Goal: Transaction & Acquisition: Purchase product/service

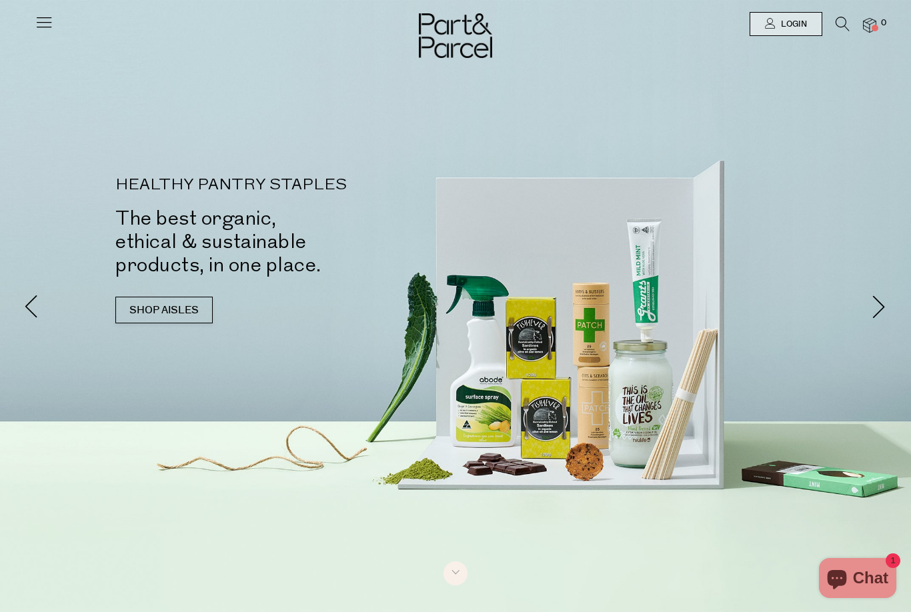
click at [817, 25] on link "Login" at bounding box center [785, 24] width 73 height 24
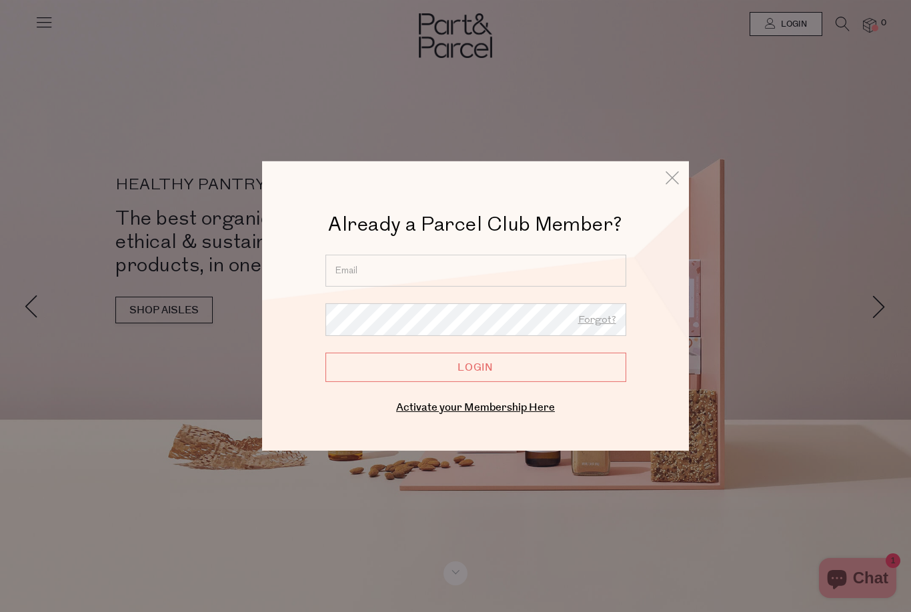
click at [522, 280] on input "email" at bounding box center [475, 271] width 301 height 32
type input "[EMAIL_ADDRESS][DOMAIN_NAME]"
click at [475, 367] on input "Login" at bounding box center [475, 367] width 301 height 29
click at [509, 373] on input "Login" at bounding box center [475, 367] width 301 height 29
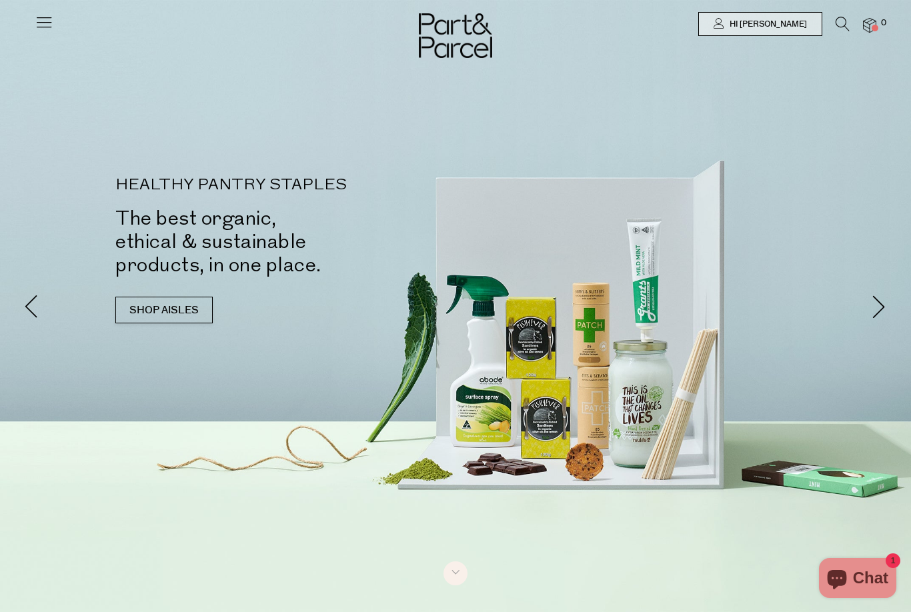
click at [146, 297] on link "SHOP AISLES" at bounding box center [163, 310] width 97 height 27
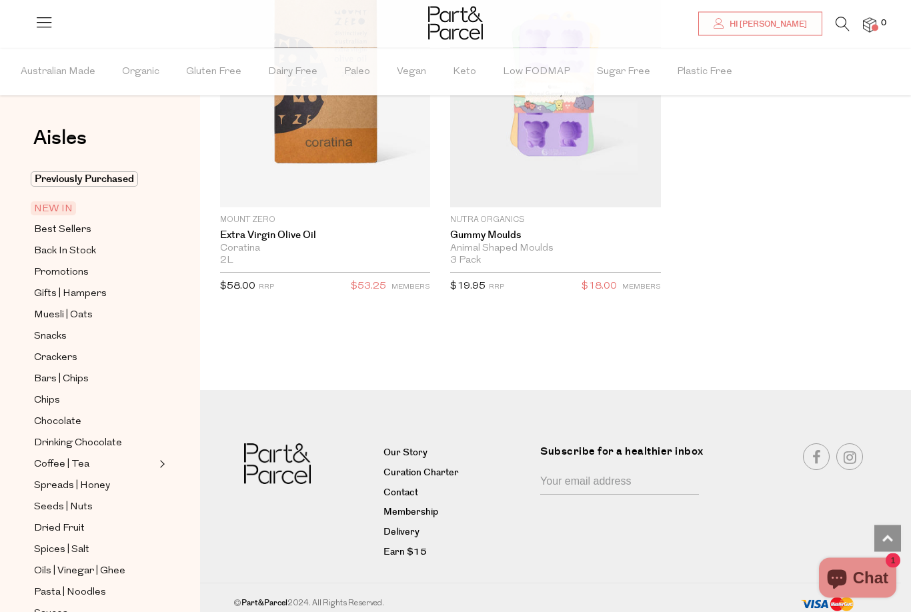
scroll to position [3238, 0]
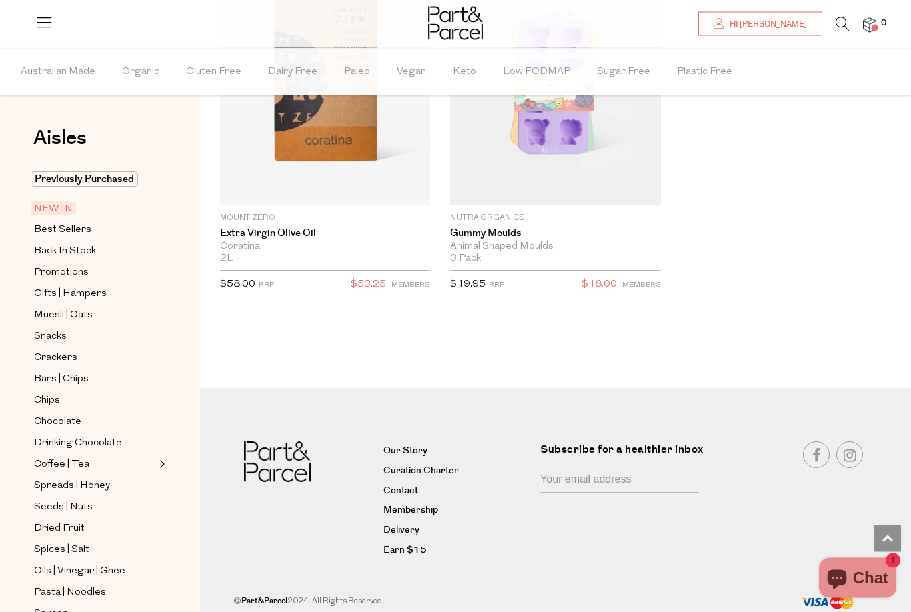
click at [109, 229] on link "Best Sellers" at bounding box center [94, 229] width 121 height 17
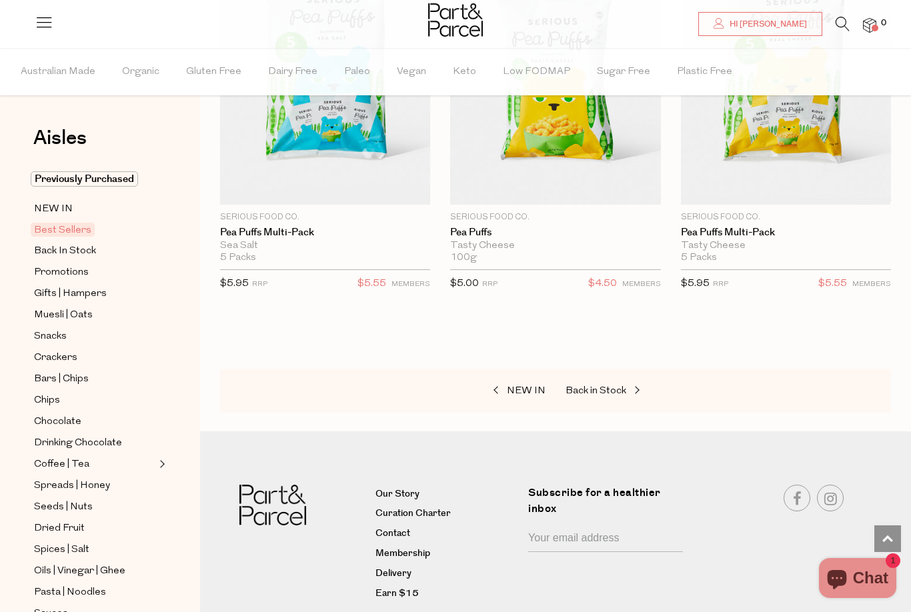
scroll to position [5004, 0]
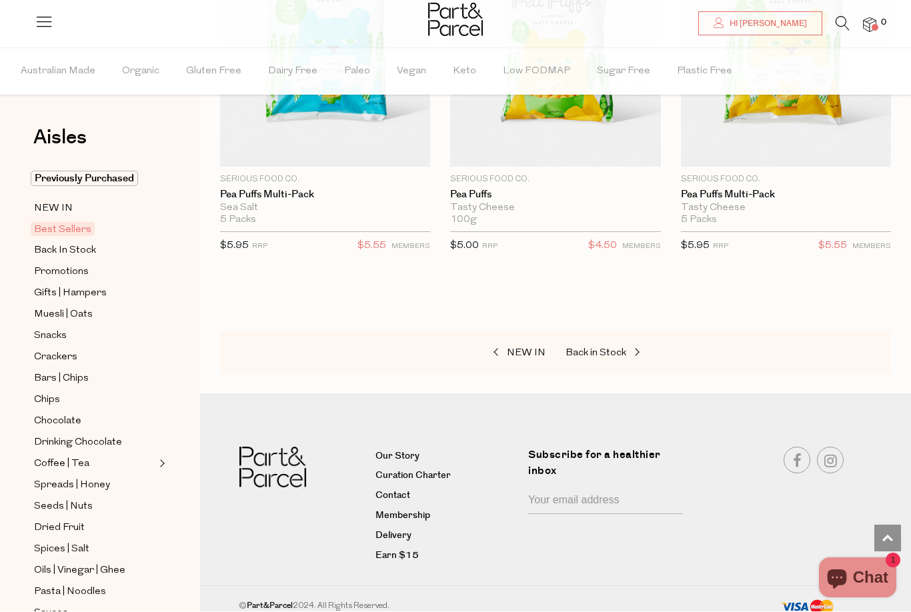
click at [100, 123] on div "Aisles Clear Previously Purchased NEW IN Best Sellers Back In Stock Promotions …" at bounding box center [100, 330] width 200 height 564
click at [119, 171] on span "Previously Purchased" at bounding box center [84, 178] width 107 height 15
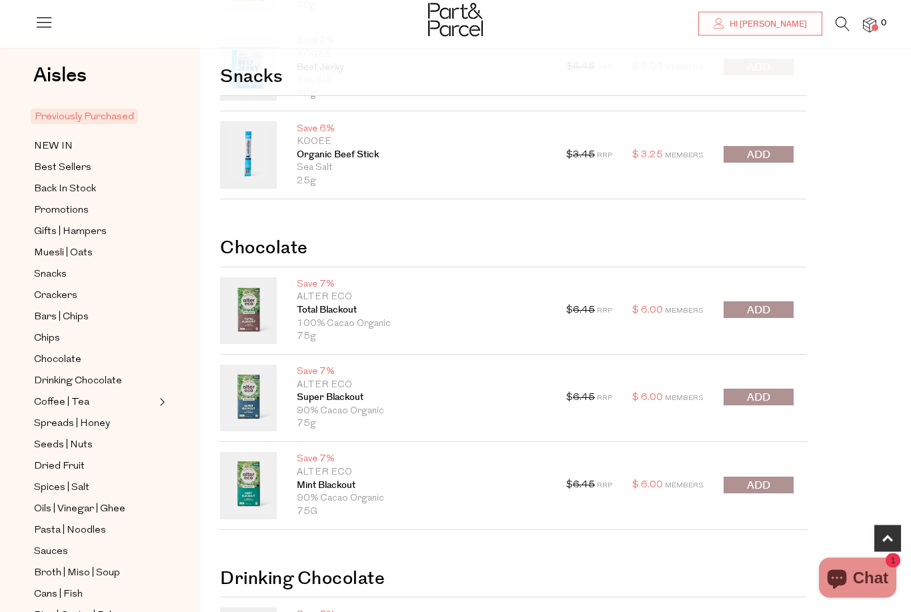
scroll to position [674, 0]
click at [763, 482] on span "submit" at bounding box center [758, 485] width 23 height 15
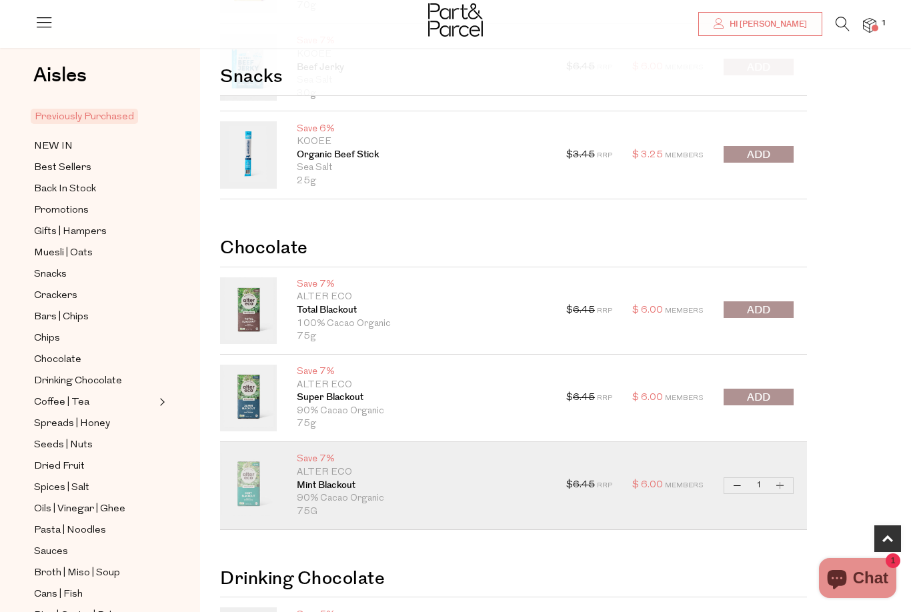
click at [776, 487] on button "Increase Mint Blackout" at bounding box center [780, 485] width 16 height 15
type input "2"
click at [783, 487] on button "Increase Mint Blackout" at bounding box center [780, 485] width 16 height 15
type input "3"
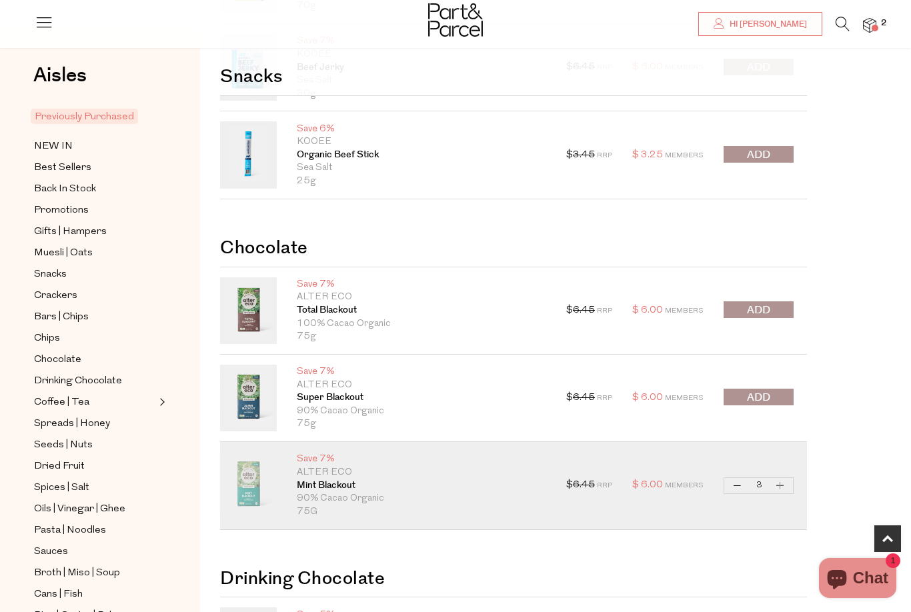
type input "3"
click at [785, 491] on div "$ 6.45 RRP $ 6.00 Members Decrease Mint Blackout 3 Increase Mint Blackout Only …" at bounding box center [679, 485] width 227 height 67
click at [781, 489] on button "Increase Mint Blackout" at bounding box center [780, 485] width 16 height 15
type input "4"
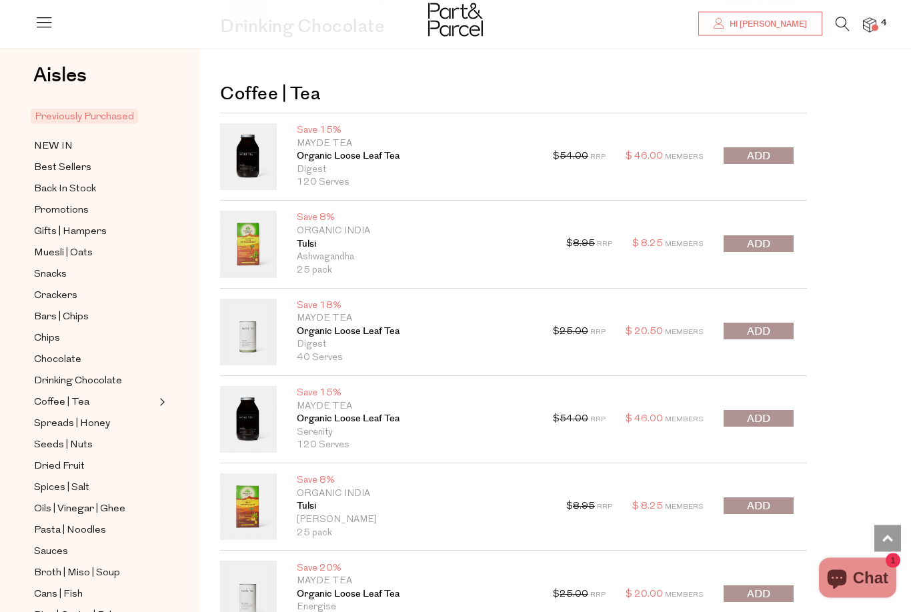
scroll to position [1404, 0]
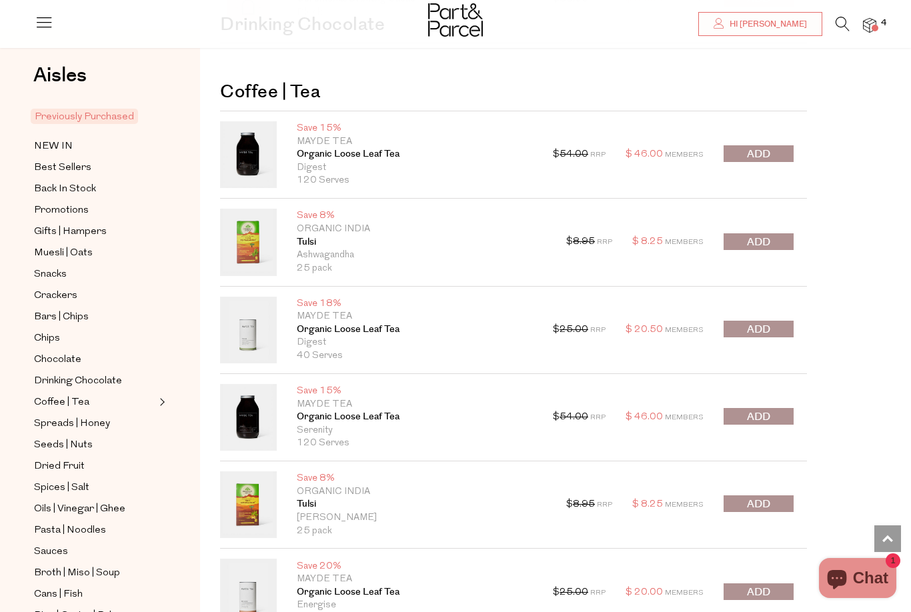
click at [765, 503] on span "submit" at bounding box center [758, 504] width 23 height 15
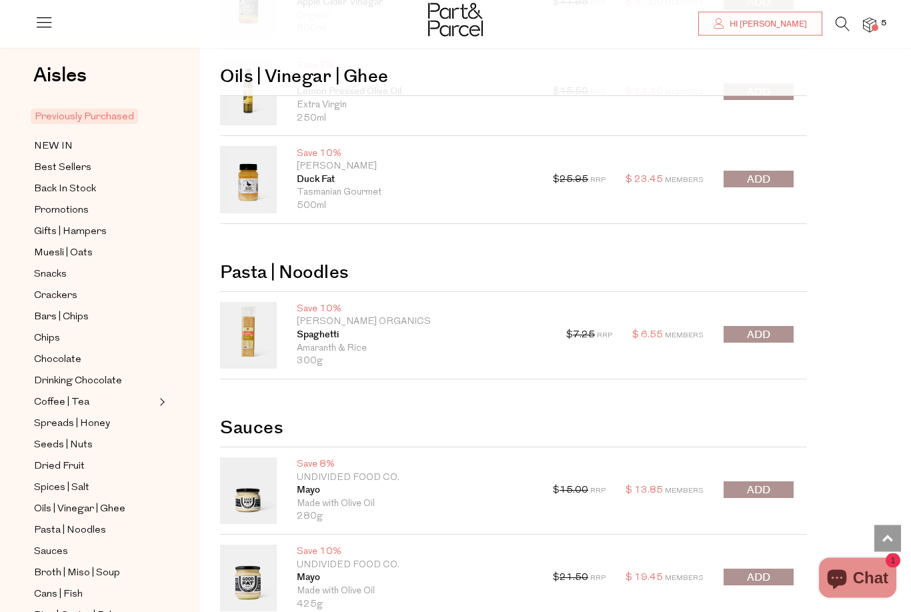
scroll to position [3060, 0]
click at [758, 571] on span "submit" at bounding box center [758, 576] width 23 height 15
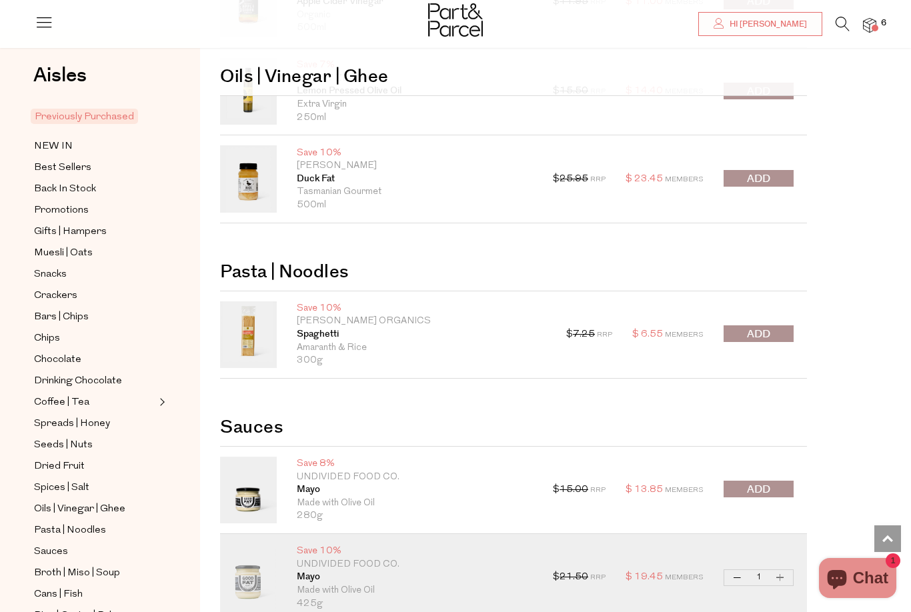
click at [783, 570] on button "Increase Mayo" at bounding box center [780, 577] width 16 height 15
type input "2"
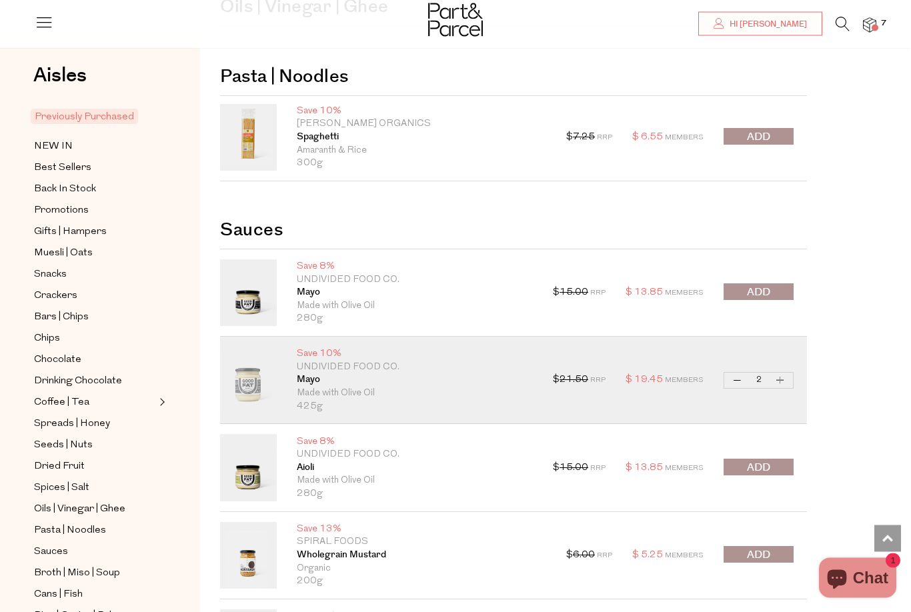
scroll to position [3257, 0]
click at [771, 459] on button "submit" at bounding box center [758, 467] width 70 height 17
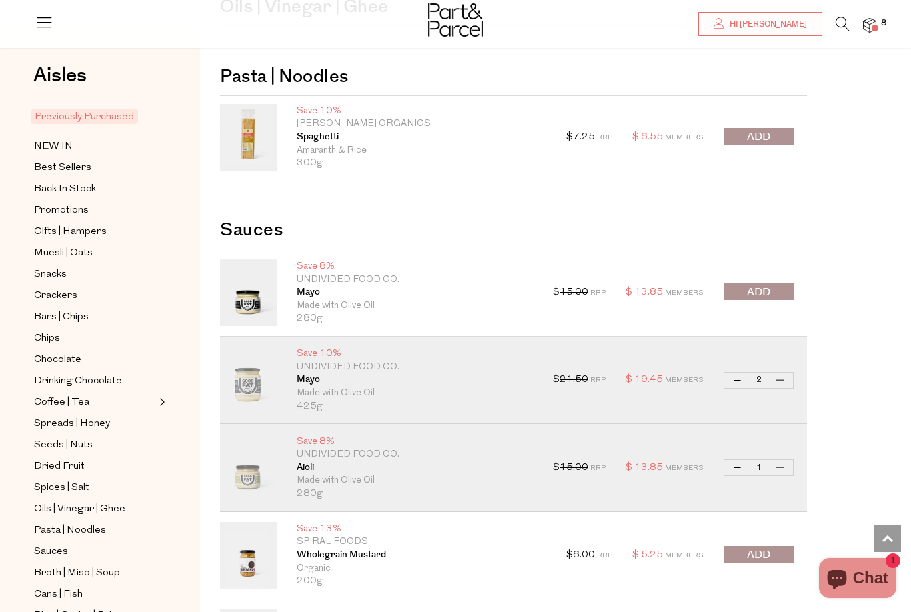
click at [787, 460] on button "Increase Aioli" at bounding box center [780, 467] width 16 height 15
type input "2"
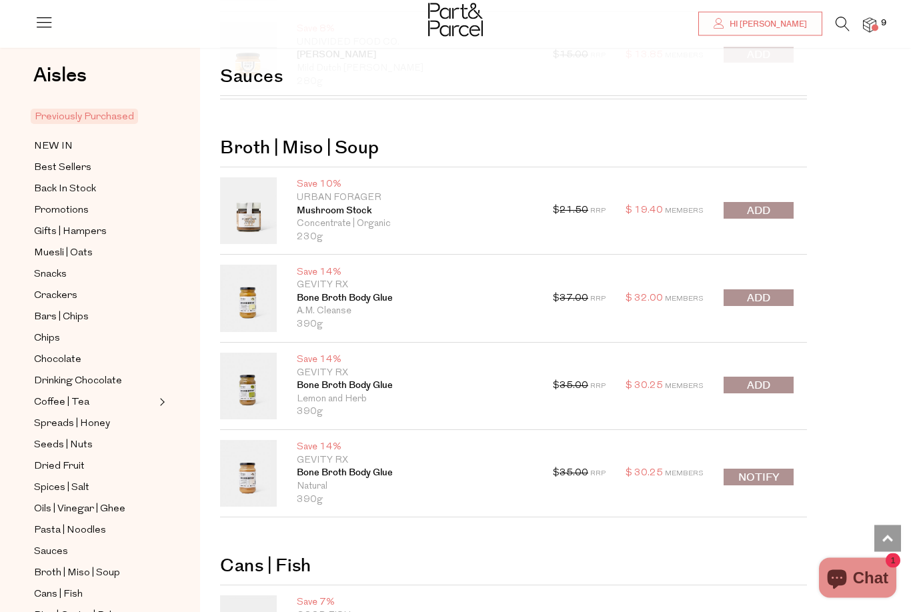
scroll to position [3845, 0]
click at [765, 469] on button "Notify" at bounding box center [758, 477] width 70 height 17
type input "Notify when available"
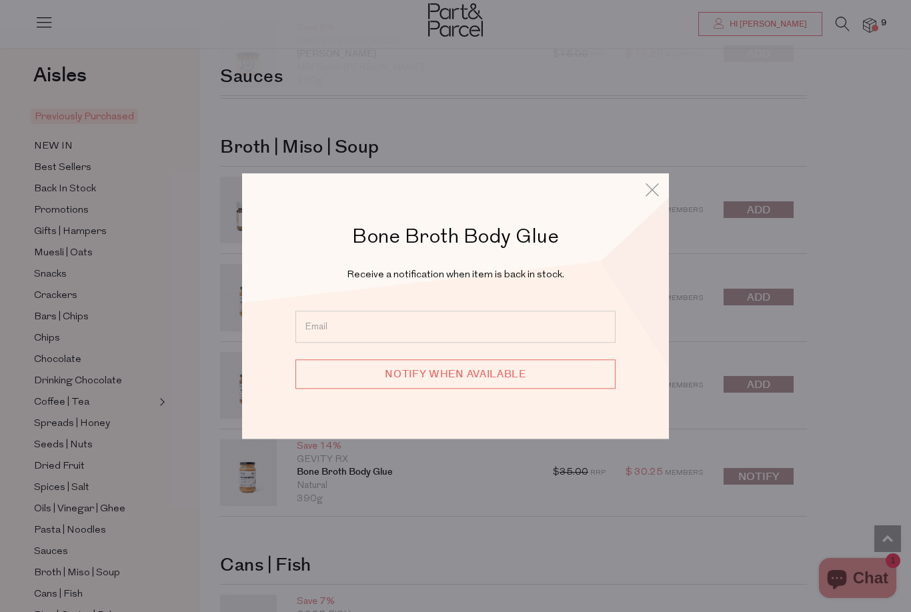
click at [473, 343] on input "email" at bounding box center [455, 327] width 320 height 32
type input "shalomtoyou3@gmail.com"
click at [455, 389] on input "Notify when available" at bounding box center [455, 373] width 320 height 29
type input "We will be in touch"
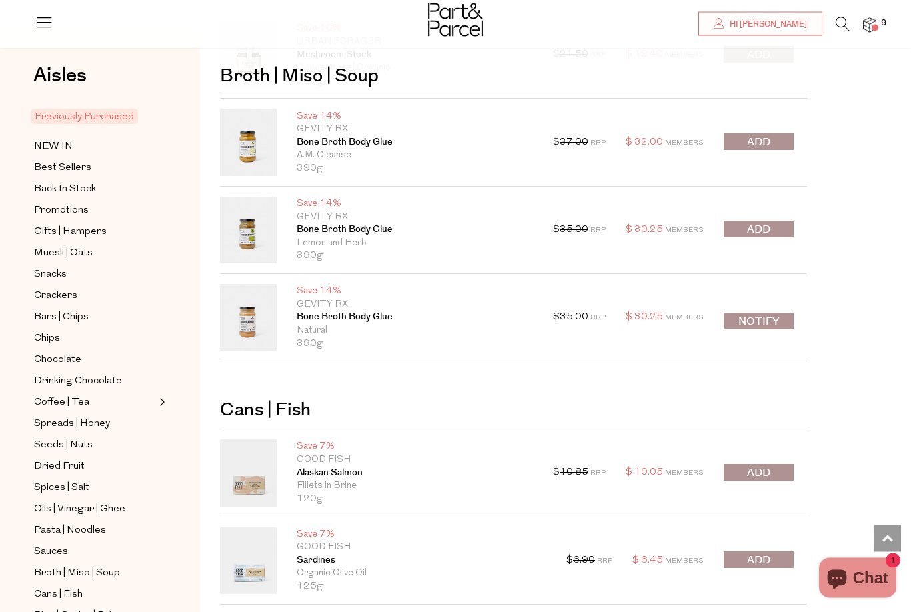
scroll to position [4001, 0]
click at [764, 465] on span "submit" at bounding box center [758, 472] width 23 height 15
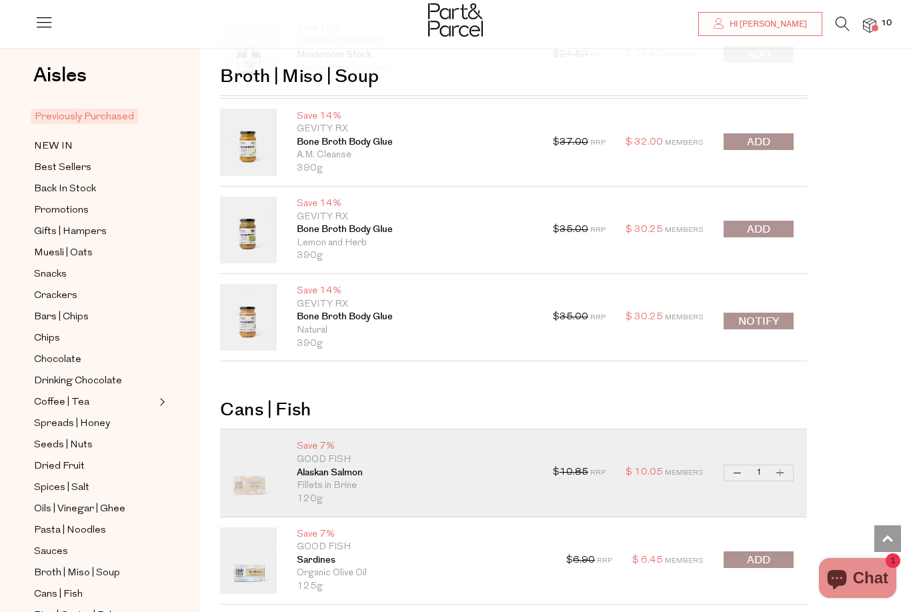
click at [781, 465] on button "Increase Alaskan Salmon" at bounding box center [780, 472] width 16 height 15
type input "2"
click at [786, 465] on button "Increase Alaskan Salmon" at bounding box center [780, 472] width 16 height 15
type input "3"
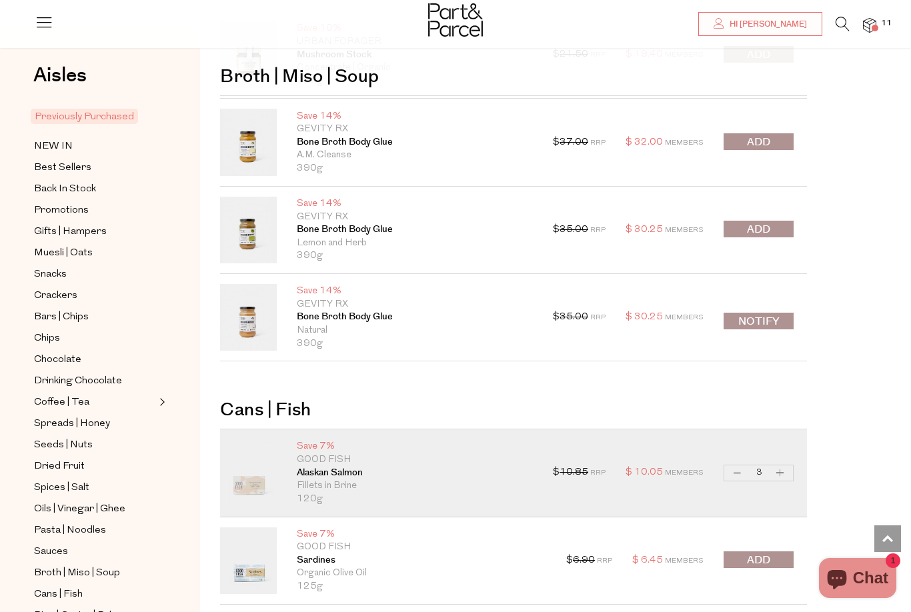
type input "3"
click at [787, 465] on button "Increase Alaskan Salmon" at bounding box center [780, 472] width 16 height 15
type input "4"
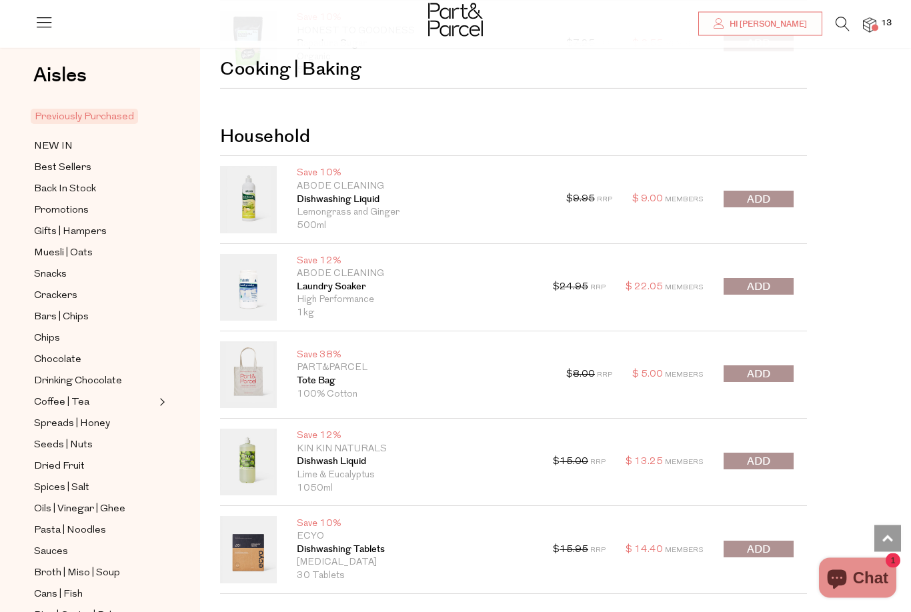
scroll to position [4760, 0]
click at [753, 542] on span "submit" at bounding box center [758, 549] width 23 height 15
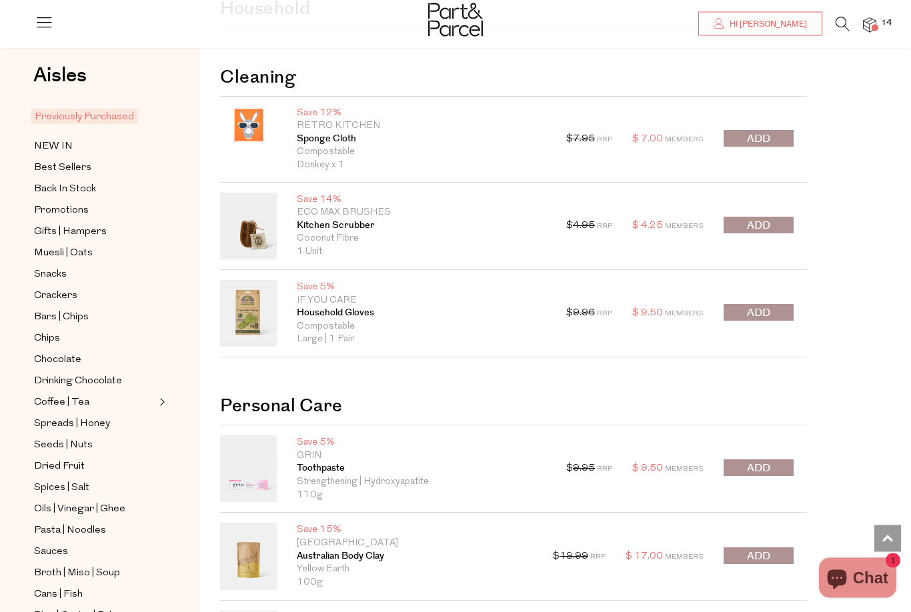
scroll to position [5326, 0]
click at [772, 459] on button "submit" at bounding box center [758, 467] width 70 height 17
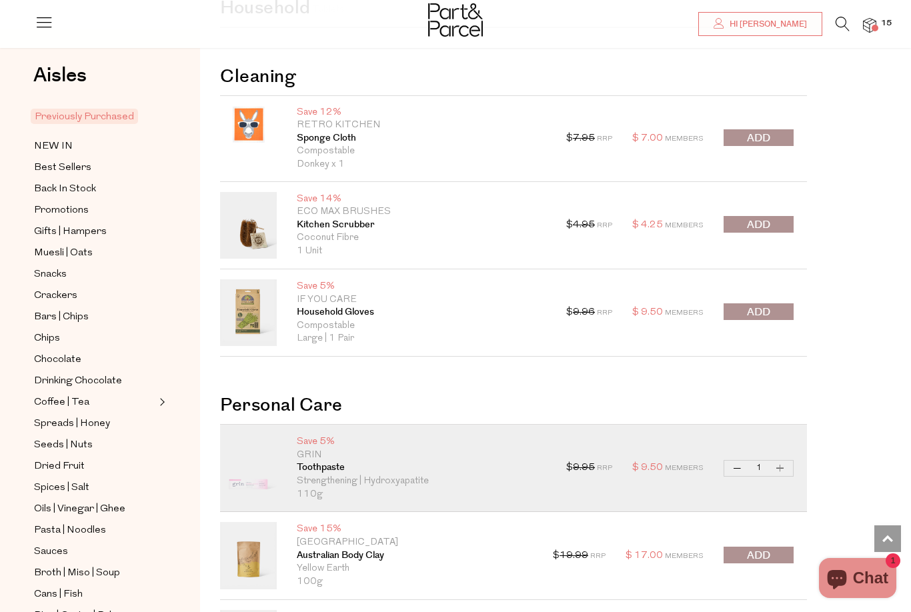
click at [765, 548] on span "submit" at bounding box center [758, 555] width 23 height 15
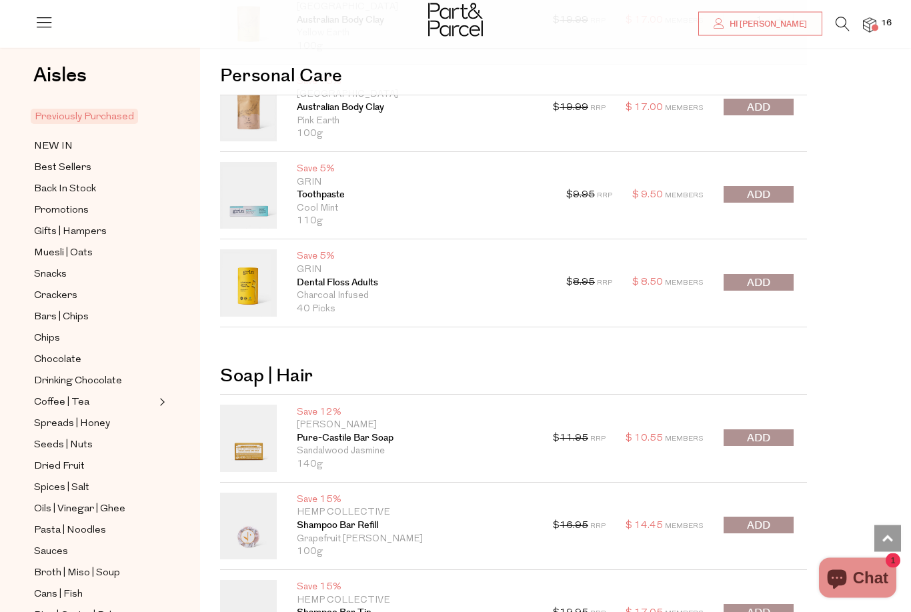
scroll to position [5862, 0]
click at [773, 429] on button "submit" at bounding box center [758, 437] width 70 height 17
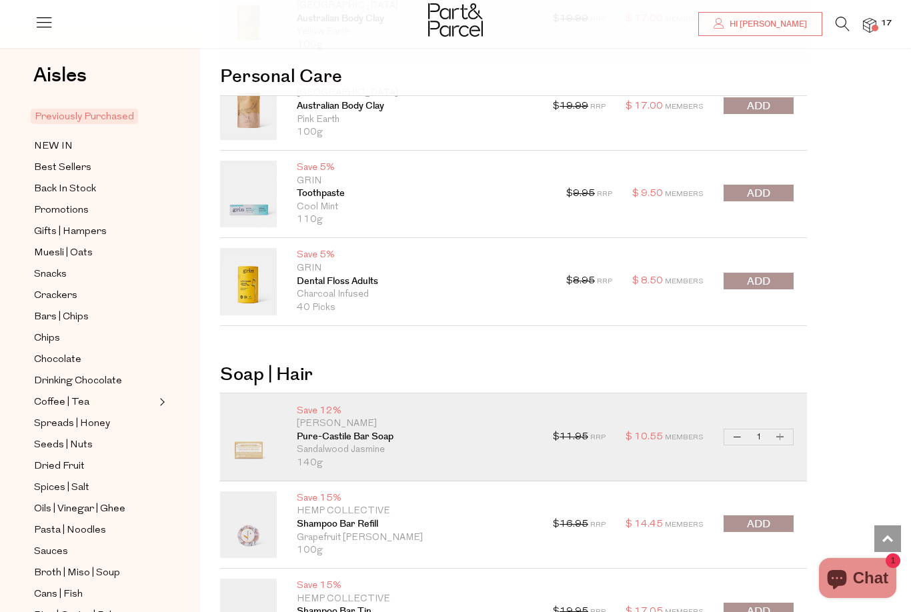
click at [775, 423] on div "$ 11.95 RRP $ 10.55 Members Decrease Pure-Castile Bar Soap 1 Increase Pure-Cast…" at bounding box center [673, 436] width 241 height 67
click at [784, 429] on button "Increase Pure-Castile Bar Soap" at bounding box center [780, 436] width 16 height 15
type input "2"
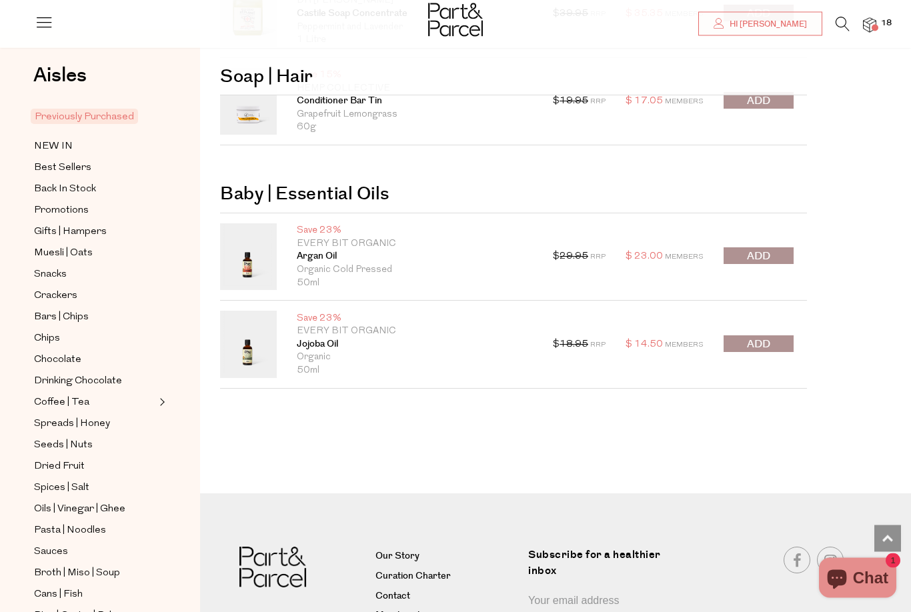
scroll to position [6637, 0]
click at [105, 416] on span "Spreads | Honey" at bounding box center [72, 424] width 76 height 16
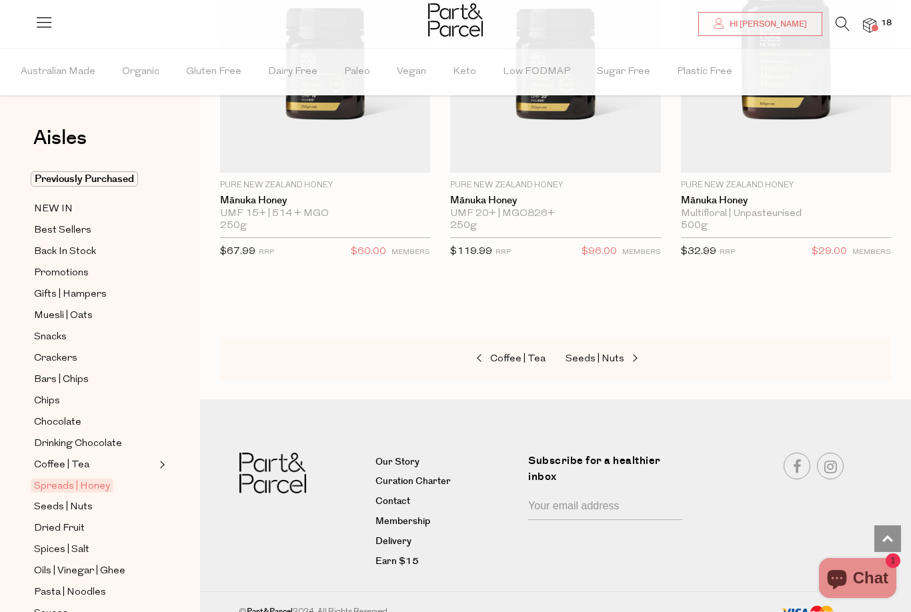
scroll to position [5000, 0]
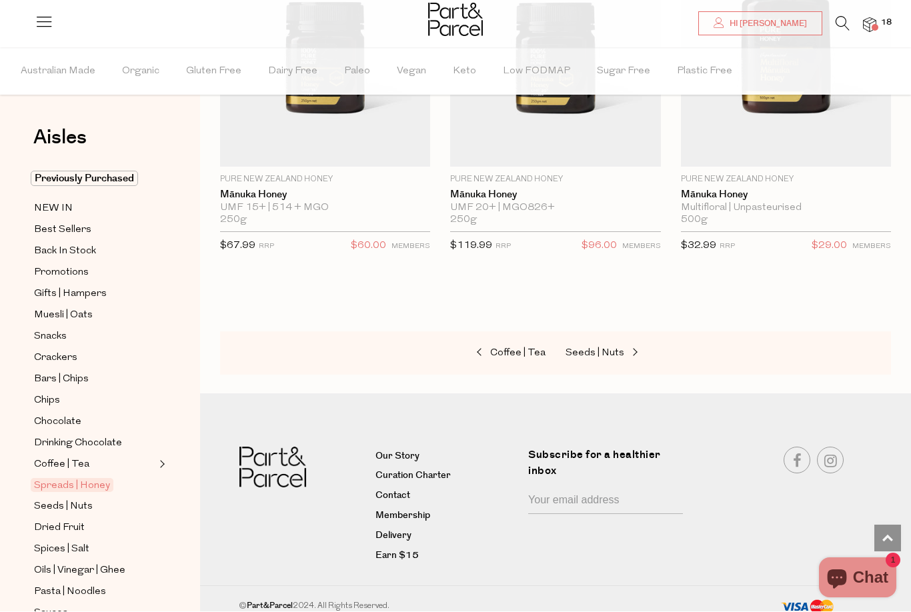
click at [112, 563] on span "Oils | Vinegar | Ghee" at bounding box center [79, 571] width 91 height 16
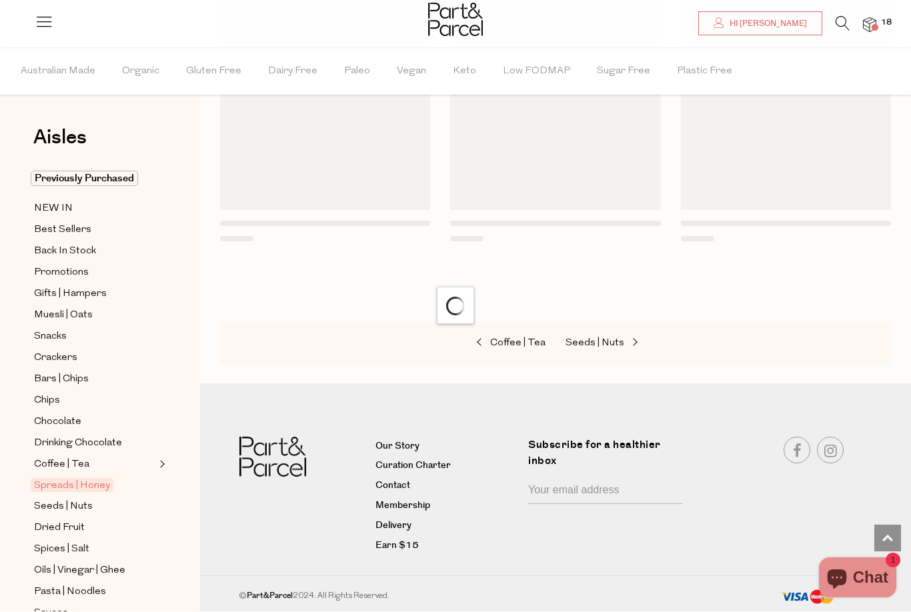
click at [117, 564] on span "Oils | Vinegar | Ghee" at bounding box center [80, 571] width 98 height 14
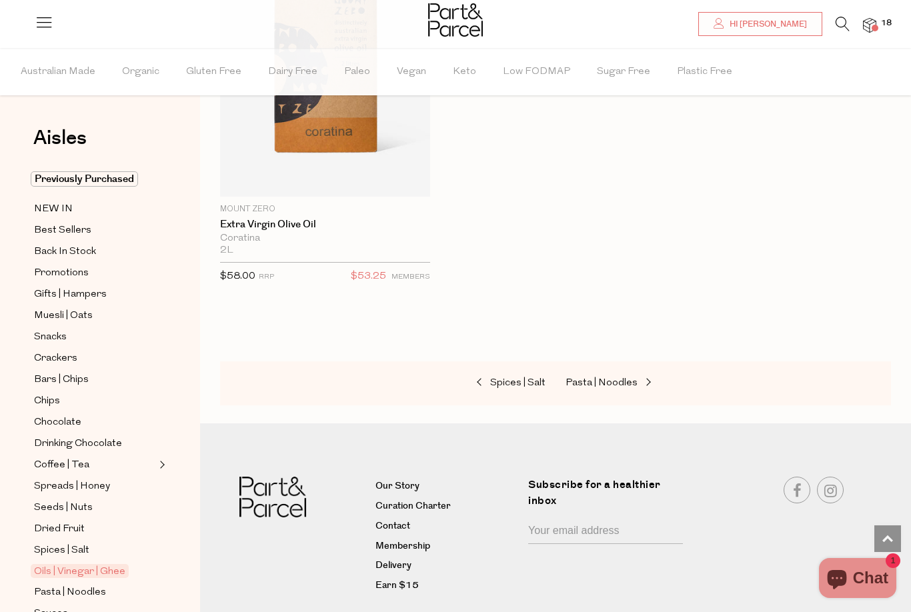
scroll to position [6116, 0]
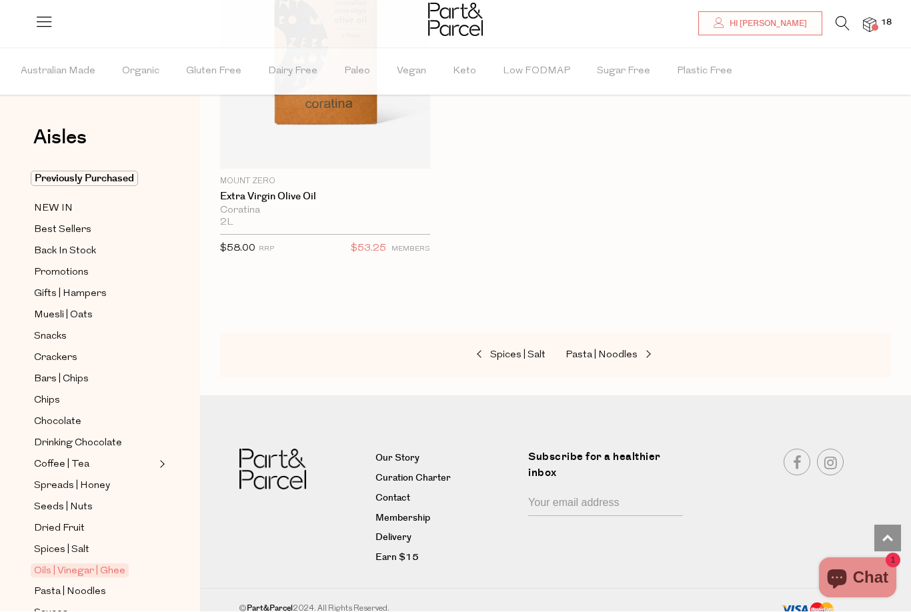
click at [64, 606] on span "Sauces" at bounding box center [51, 614] width 34 height 16
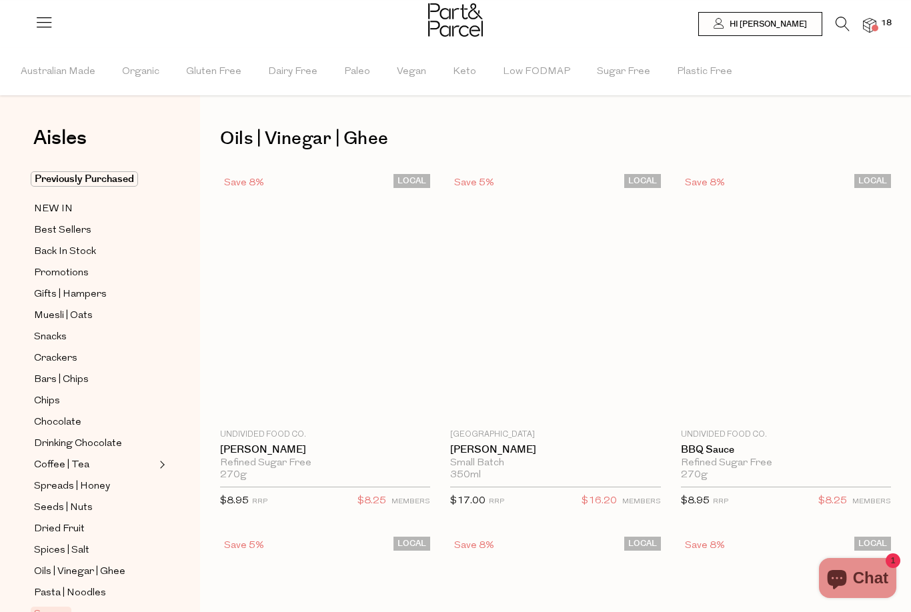
type input "2"
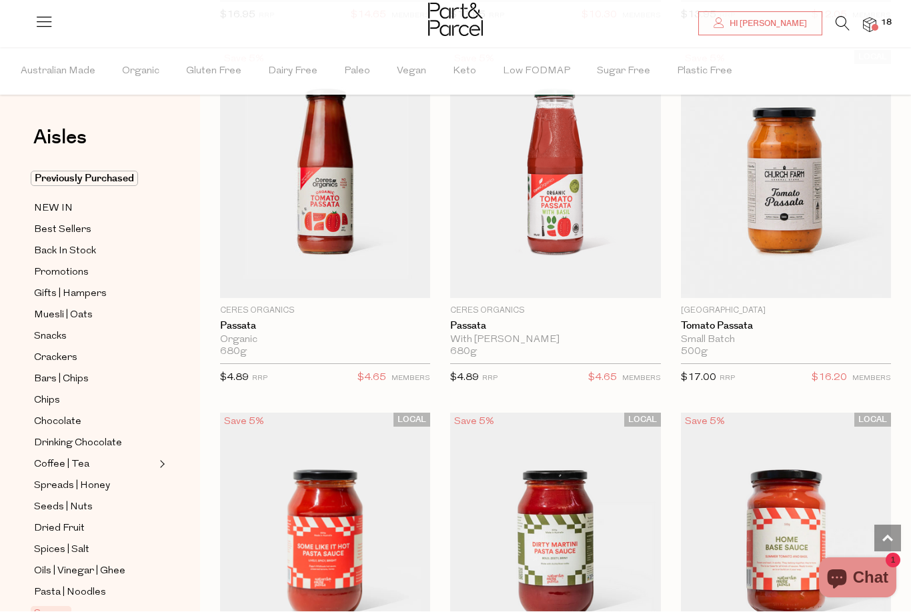
scroll to position [7061, 0]
click at [390, 276] on span "Add To Parcel" at bounding box center [325, 290] width 202 height 29
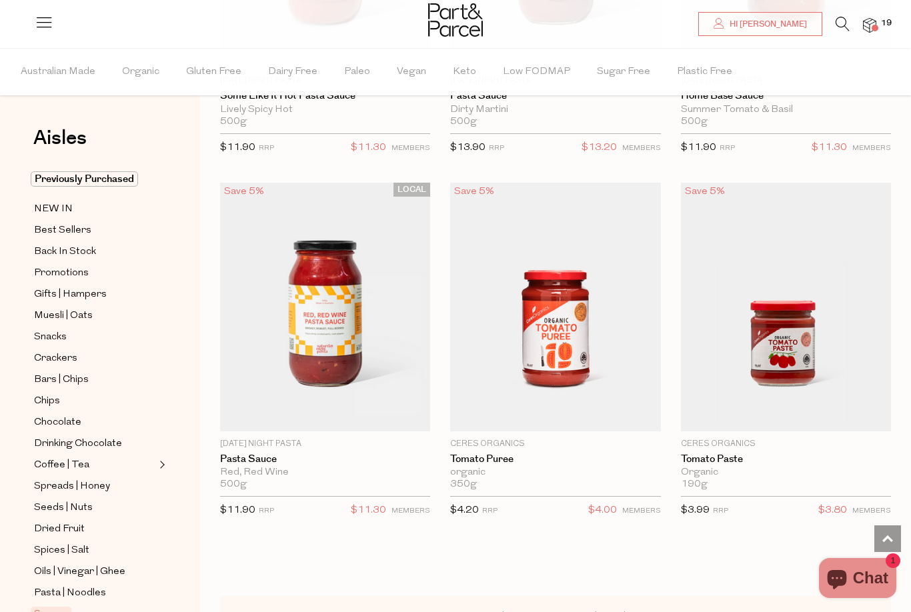
scroll to position [7656, 0]
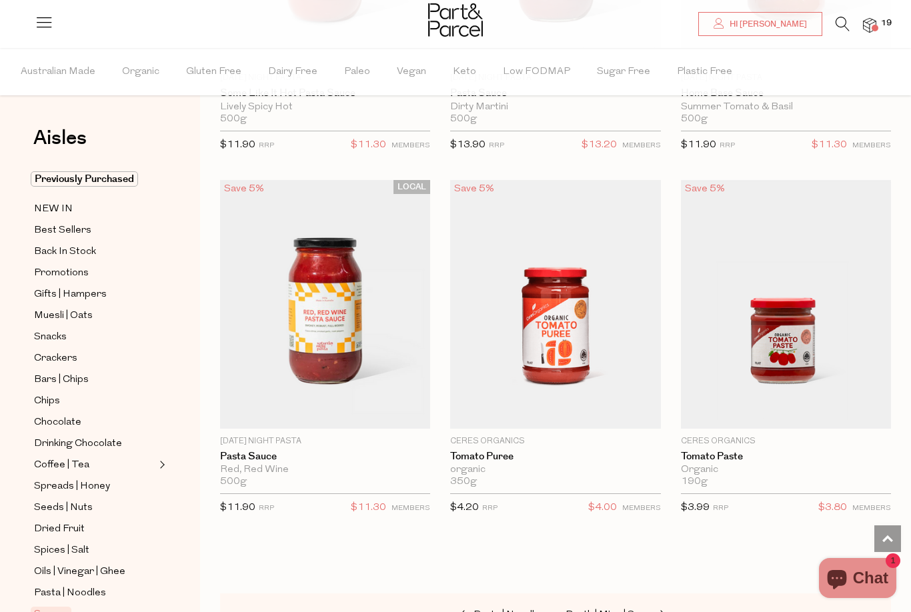
click at [132, 585] on link "Pasta | Noodles" at bounding box center [94, 593] width 121 height 17
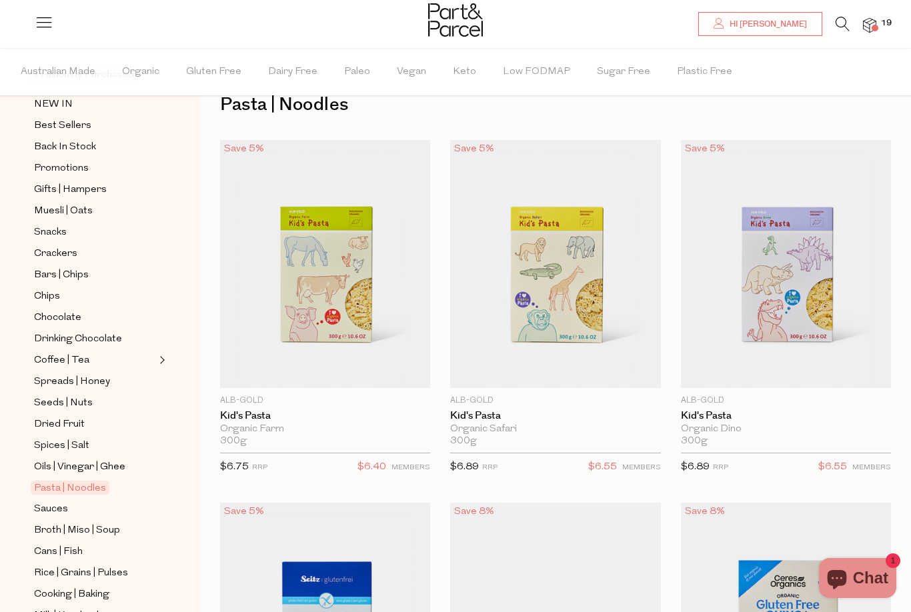
scroll to position [106, 0]
click at [97, 521] on span "Broth | Miso | Soup" at bounding box center [77, 529] width 86 height 16
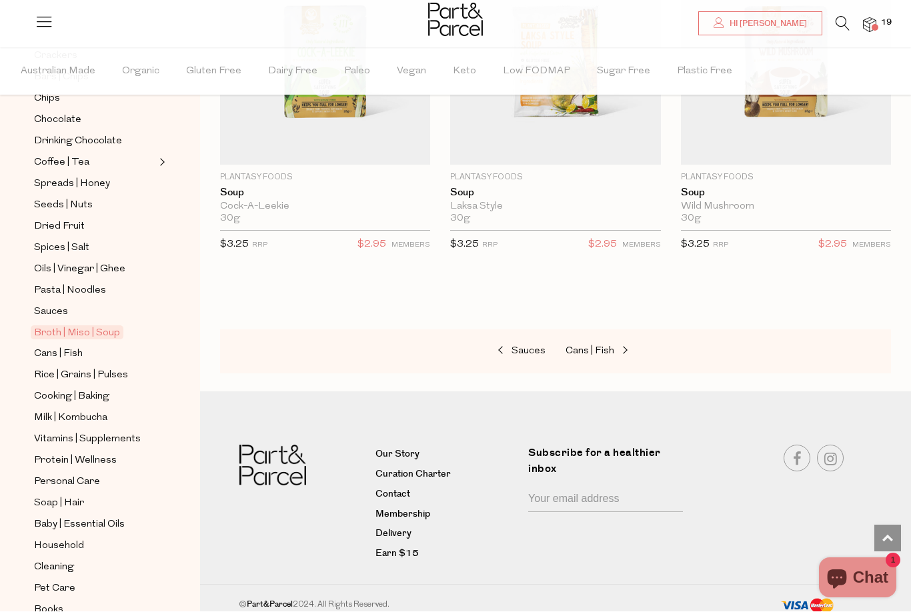
scroll to position [301, 0]
click at [109, 454] on span "Protein | Wellness" at bounding box center [75, 462] width 83 height 16
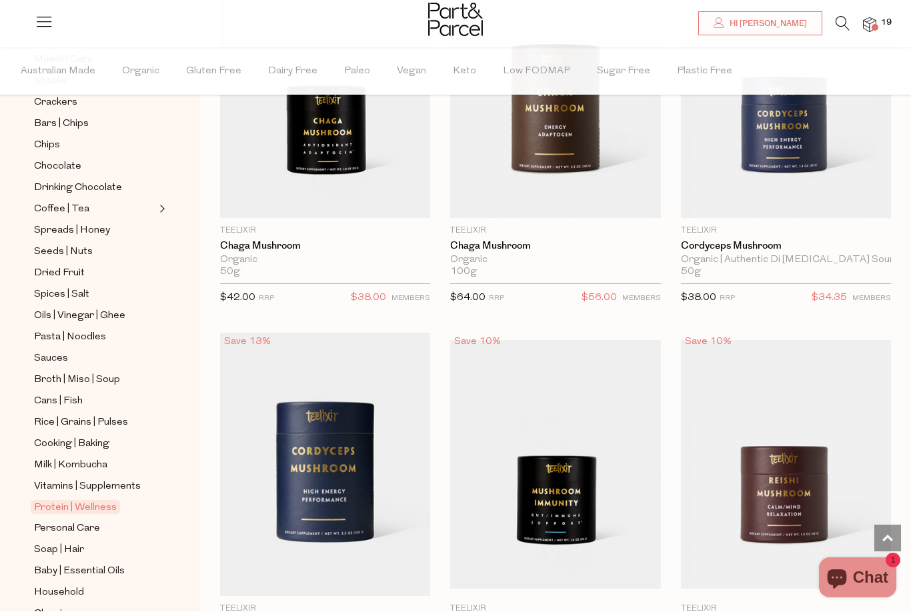
scroll to position [256, 0]
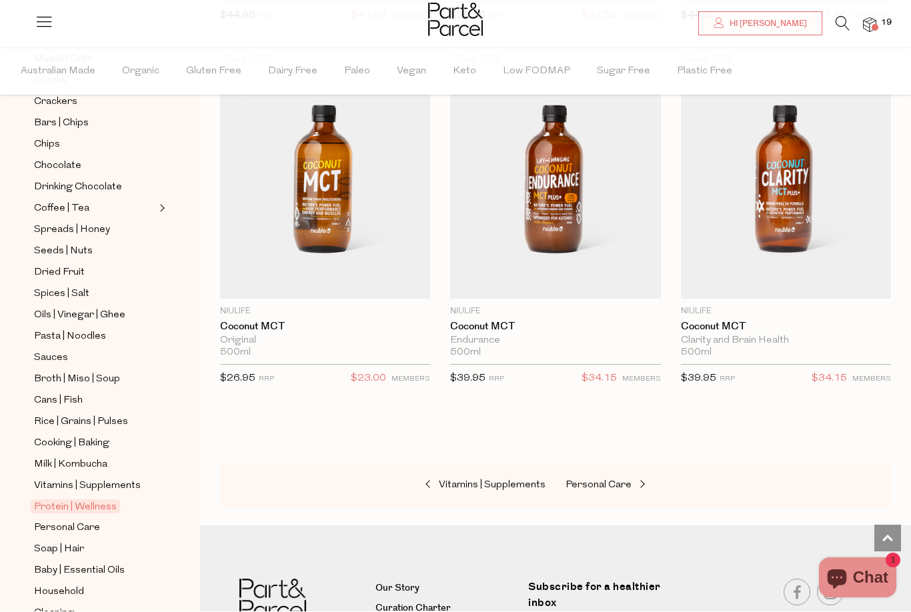
scroll to position [9962, 0]
click at [110, 520] on link "Personal Care" at bounding box center [94, 528] width 121 height 17
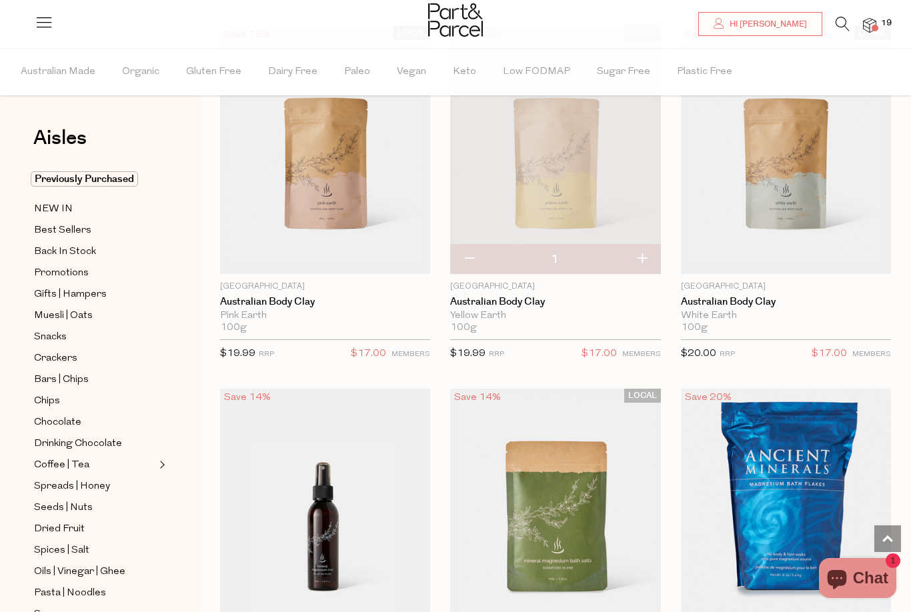
scroll to position [1234, 0]
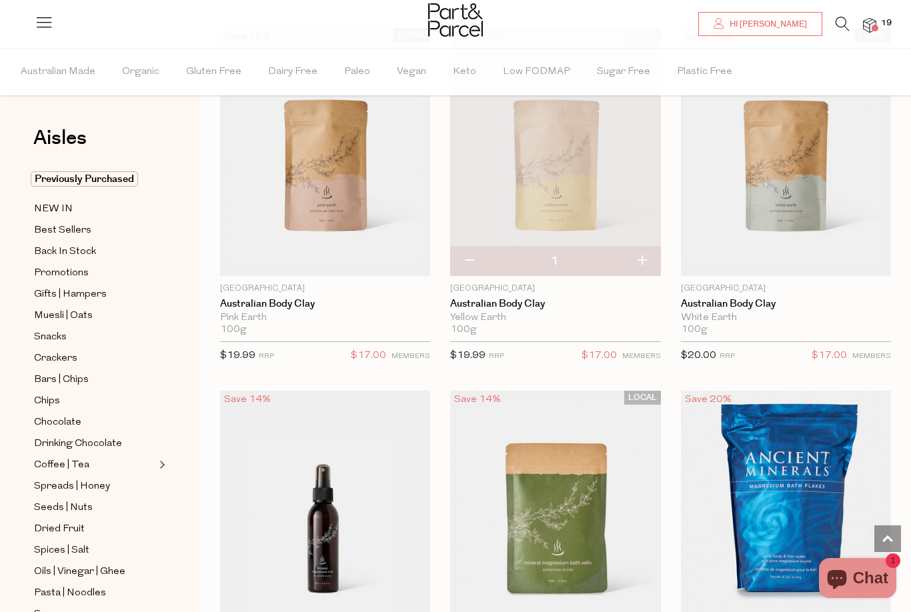
click at [839, 190] on img at bounding box center [786, 152] width 210 height 248
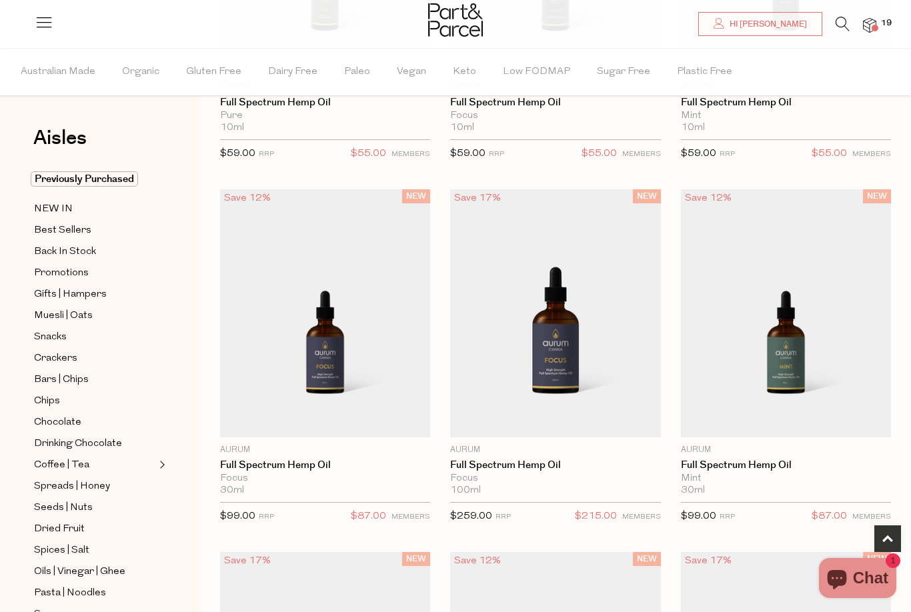
scroll to position [425, 0]
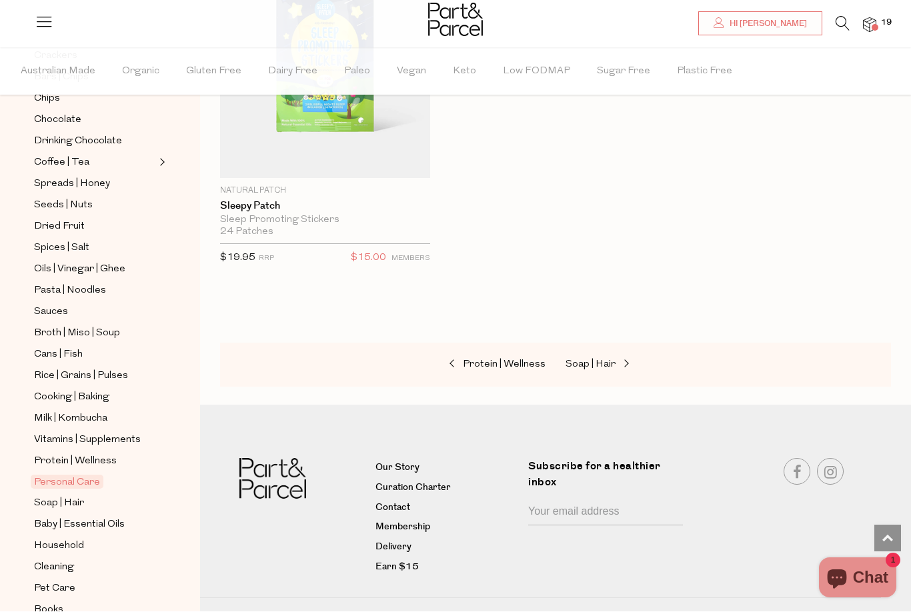
scroll to position [301, 0]
click at [895, 20] on span "19" at bounding box center [886, 23] width 17 height 12
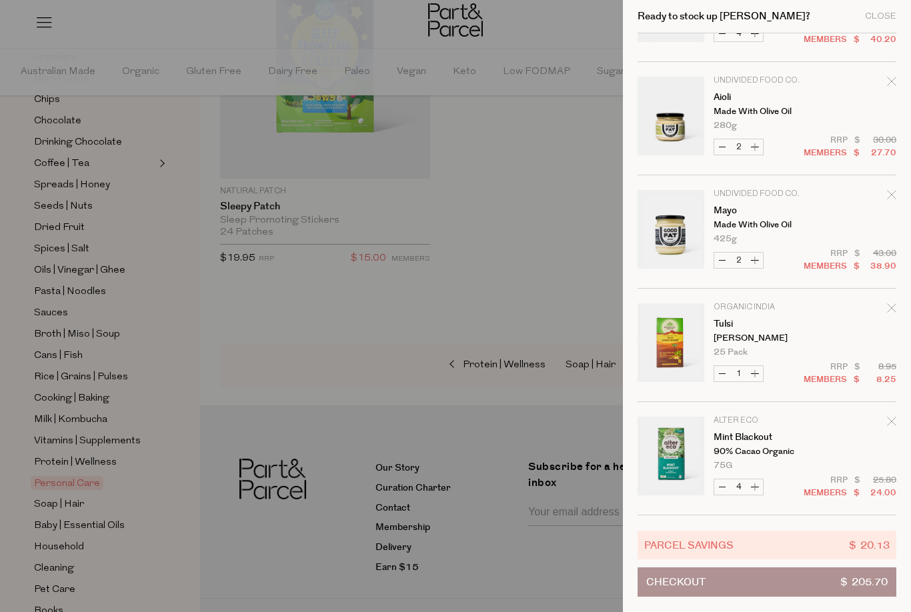
scroll to position [651, 0]
click at [684, 234] on link "Your cart" at bounding box center [670, 231] width 67 height 83
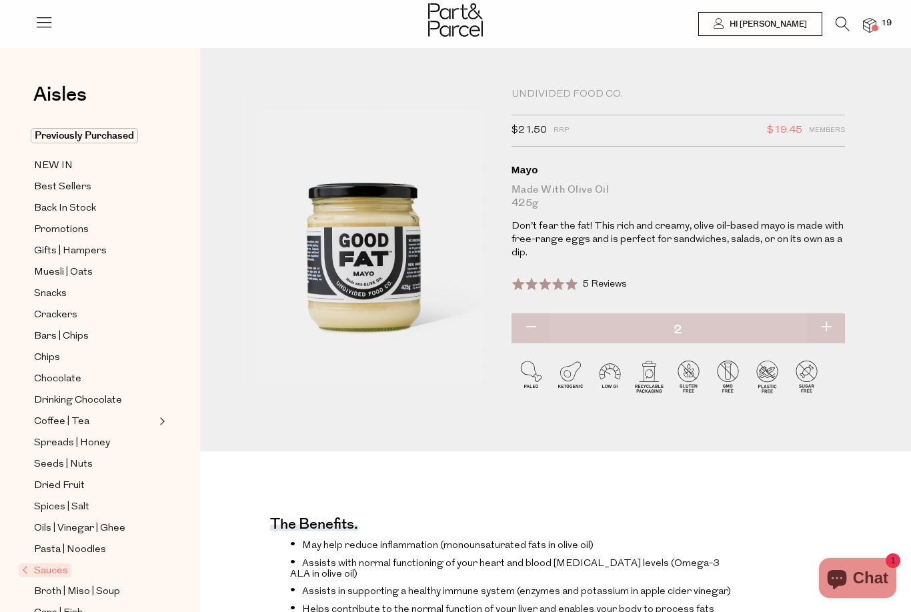
click at [546, 321] on button "button" at bounding box center [530, 327] width 38 height 29
type input "1"
click at [543, 323] on button "button" at bounding box center [530, 327] width 38 height 29
type input "0"
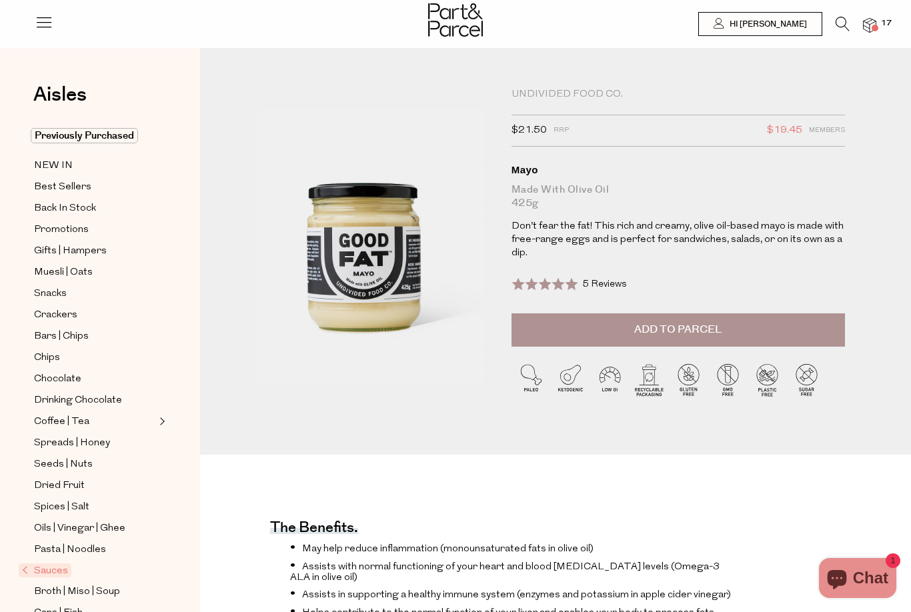
click at [69, 563] on span "Sauces" at bounding box center [45, 570] width 53 height 14
click at [65, 563] on span "Sauces" at bounding box center [45, 570] width 53 height 14
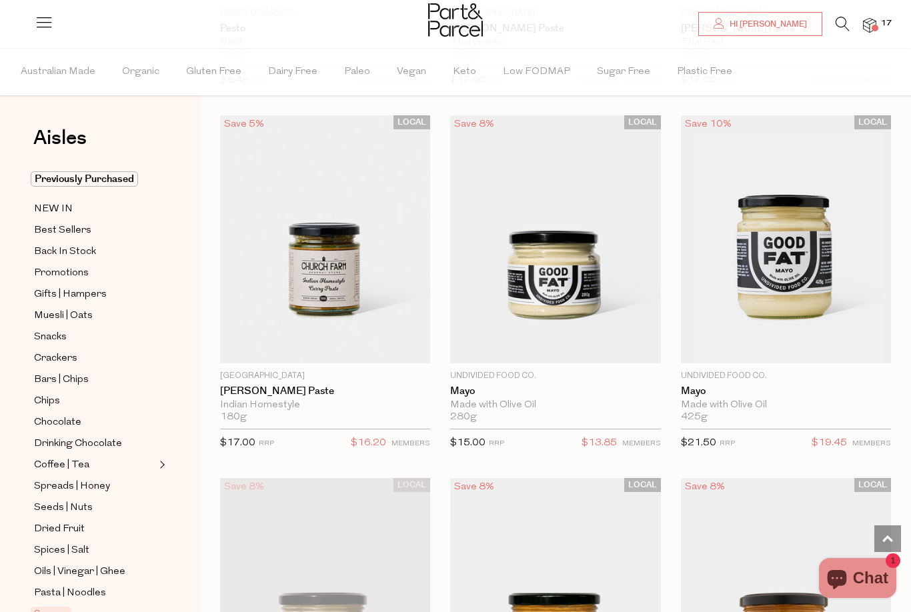
scroll to position [1873, 0]
click at [585, 348] on span "Add To Parcel" at bounding box center [555, 355] width 83 height 14
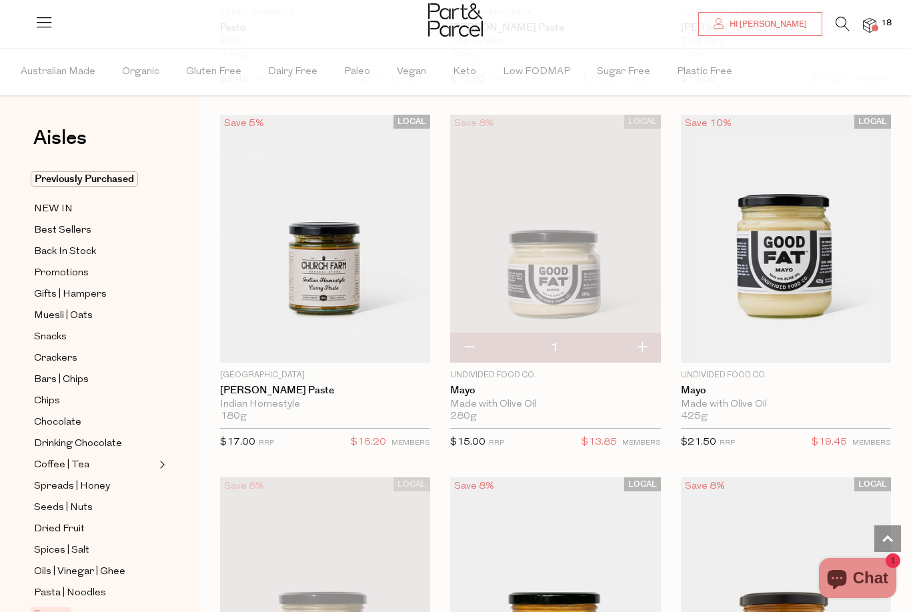
click at [642, 346] on button "button" at bounding box center [642, 347] width 38 height 29
type input "2"
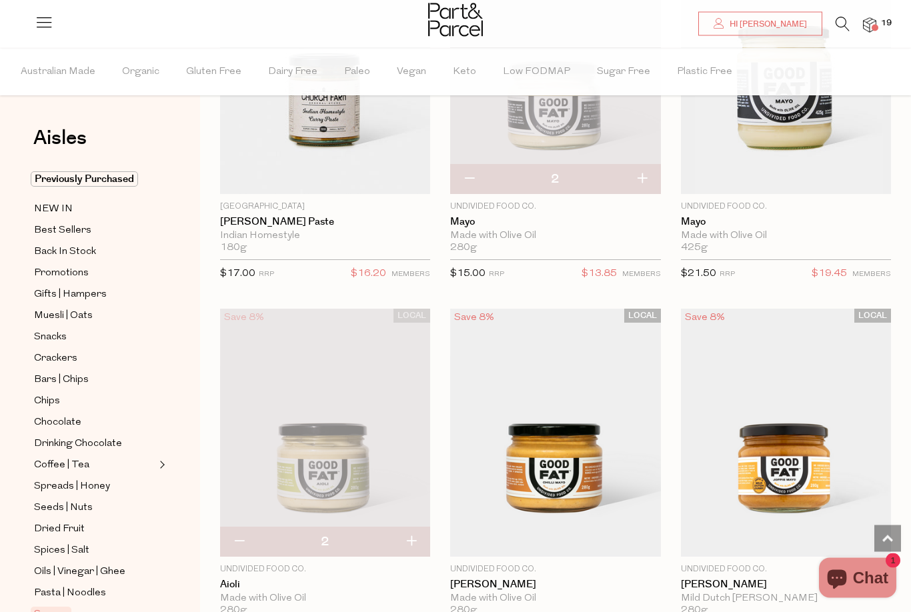
scroll to position [2042, 0]
click at [895, 23] on span "19" at bounding box center [886, 23] width 17 height 12
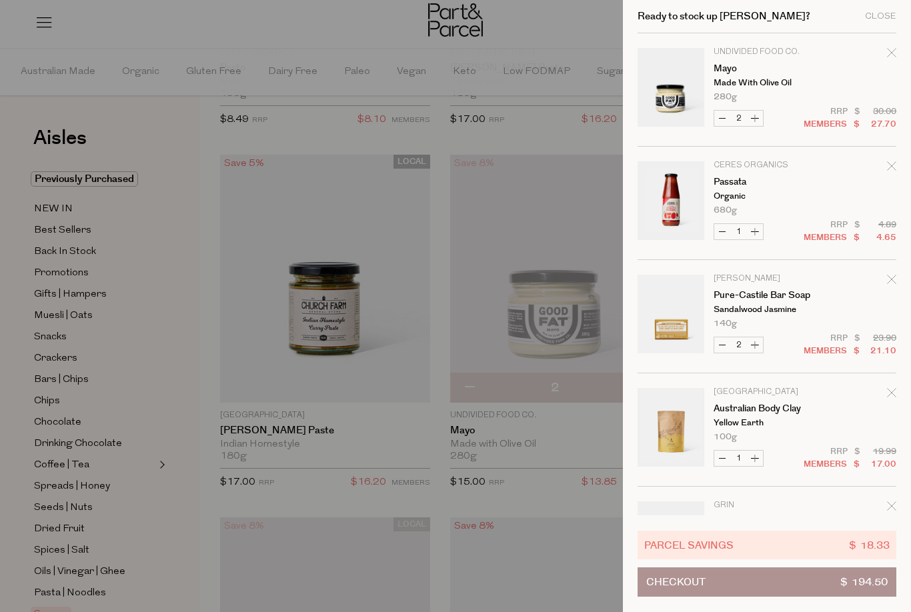
scroll to position [0, 0]
click at [727, 237] on button "Decrease Passata" at bounding box center [722, 231] width 16 height 15
type input "0"
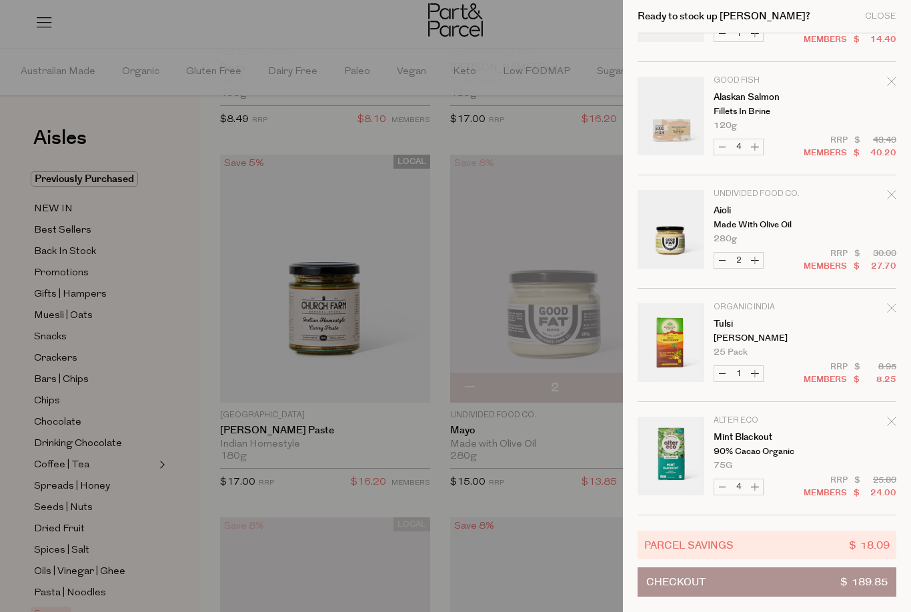
scroll to position [538, 0]
click at [775, 581] on button "Checkout $ 189.85" at bounding box center [766, 581] width 259 height 29
